Goal: Information Seeking & Learning: Learn about a topic

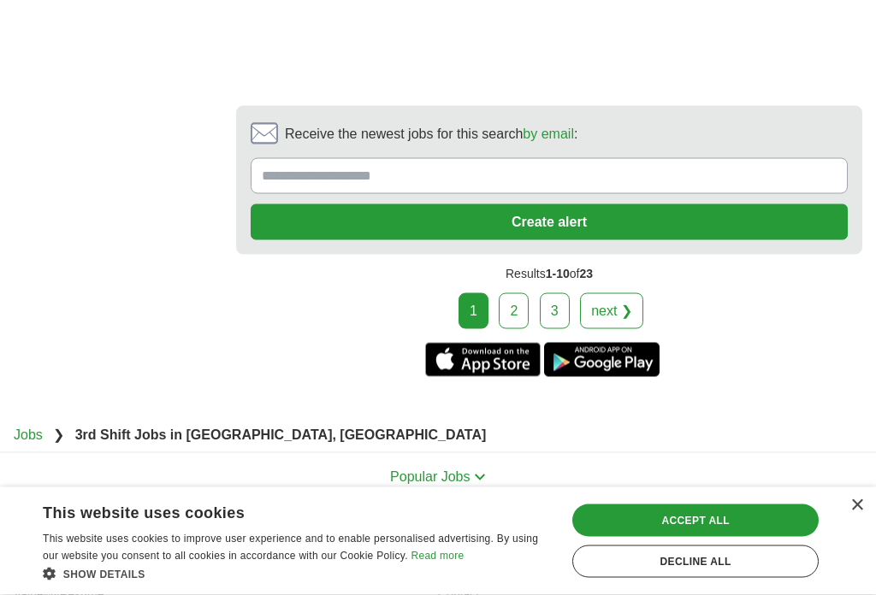
scroll to position [3435, 0]
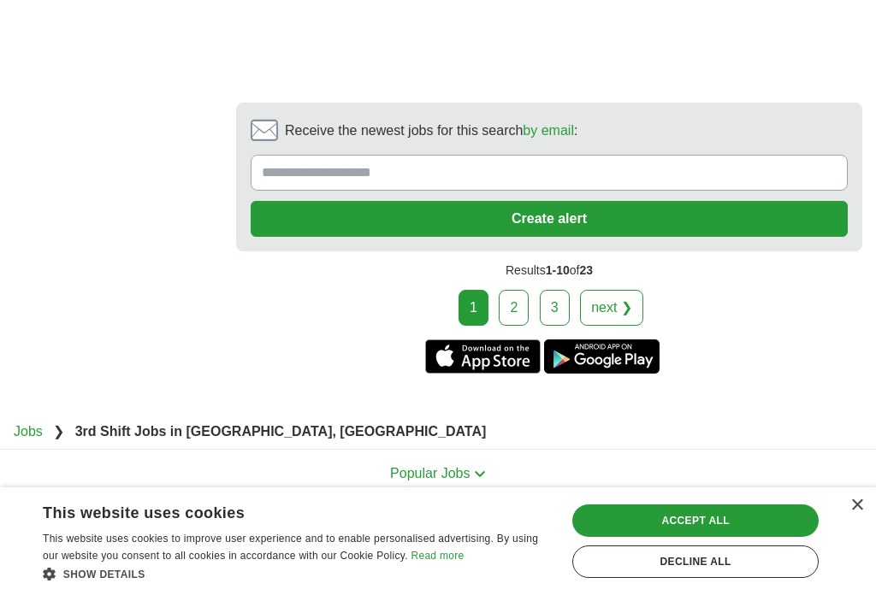
click at [621, 290] on link "next ❯" at bounding box center [611, 308] width 63 height 36
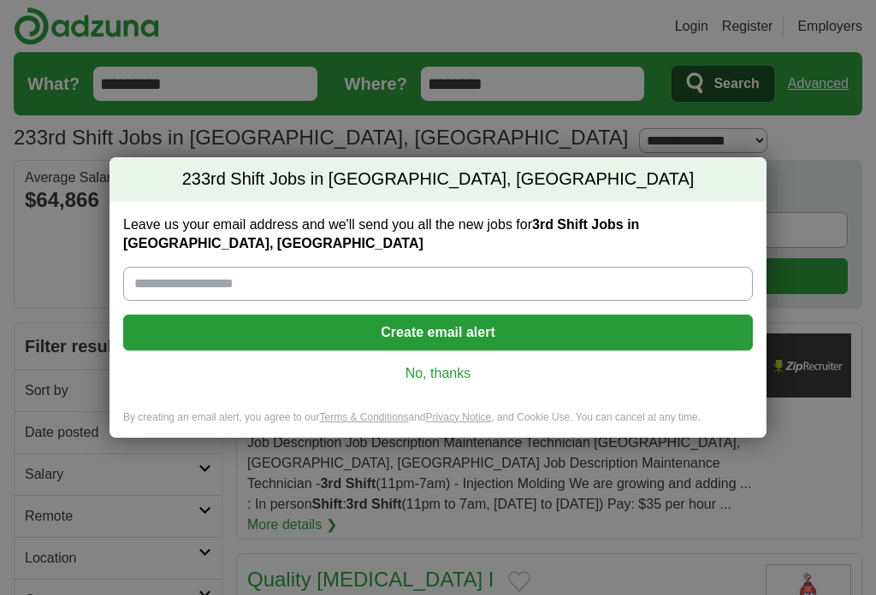
click at [458, 365] on link "No, thanks" at bounding box center [438, 373] width 602 height 19
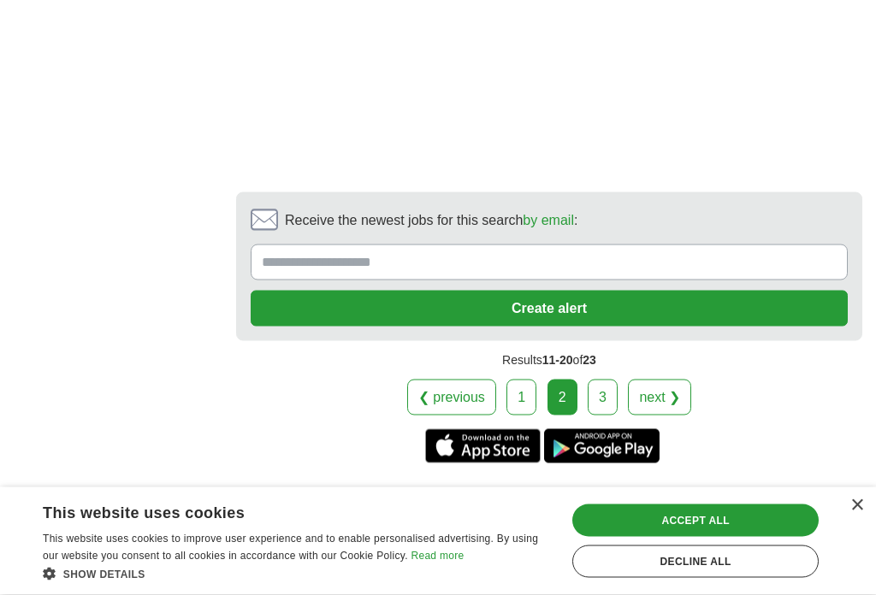
scroll to position [3188, 0]
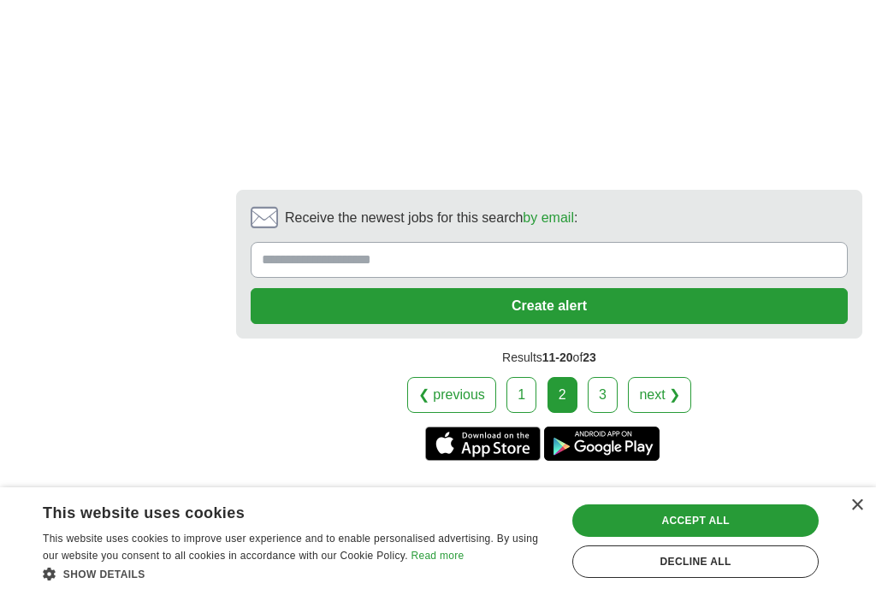
click at [667, 377] on link "next ❯" at bounding box center [659, 395] width 63 height 36
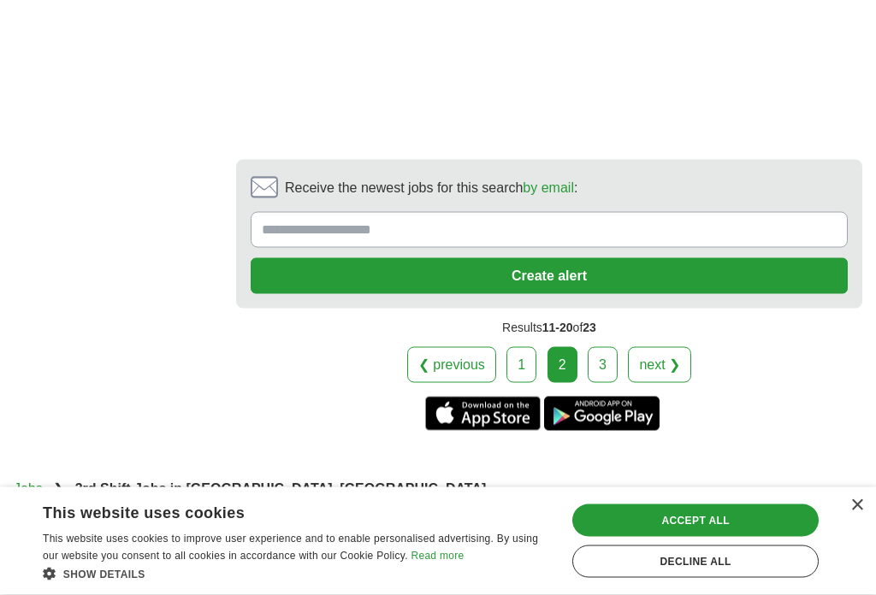
scroll to position [3219, 0]
click at [663, 346] on link "next ❯" at bounding box center [659, 364] width 63 height 36
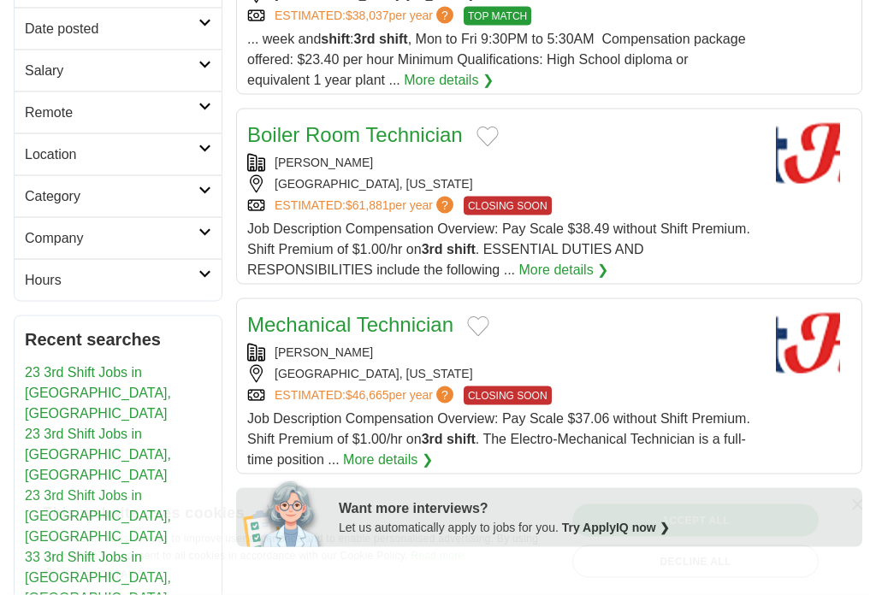
scroll to position [405, 0]
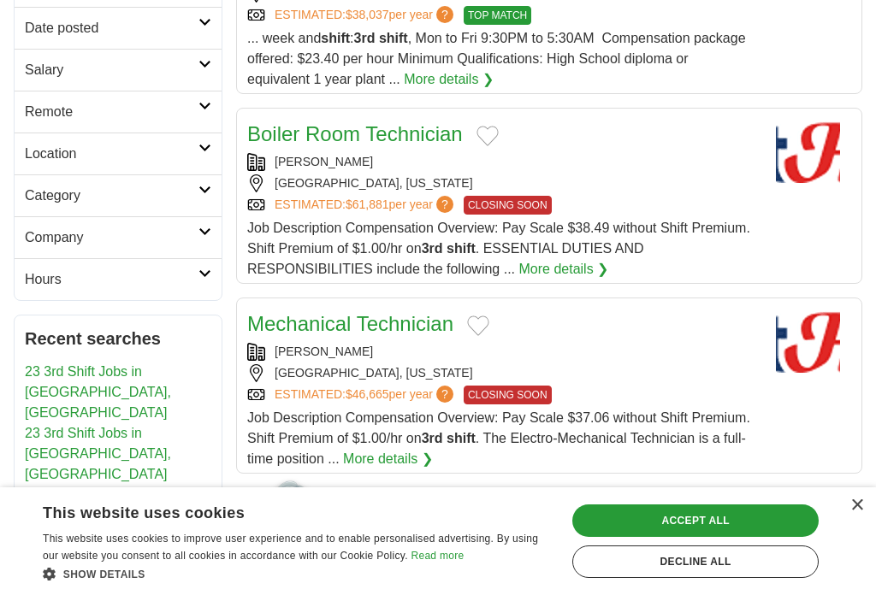
click at [571, 269] on link "More details ❯" at bounding box center [563, 269] width 90 height 21
